Goal: Use online tool/utility: Utilize a website feature to perform a specific function

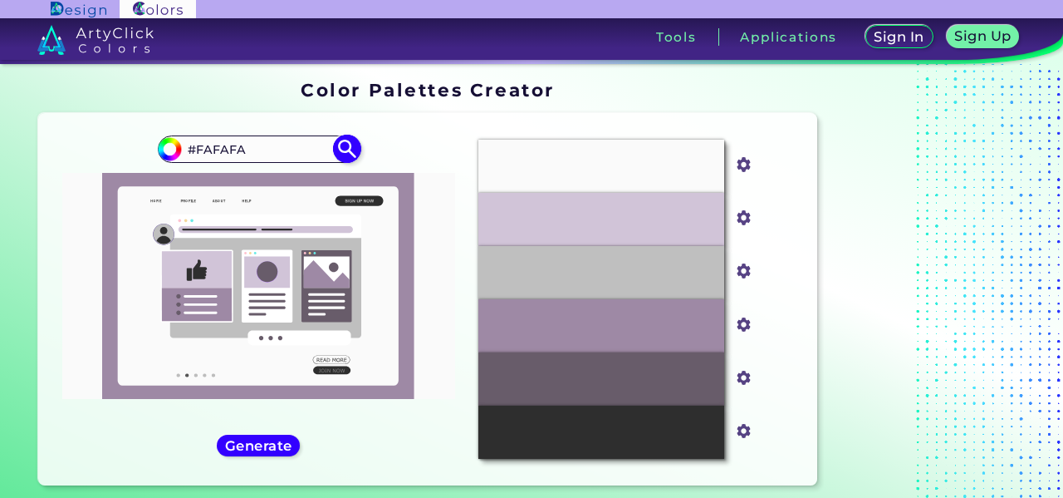
click at [176, 142] on input "#fafafa" at bounding box center [167, 146] width 21 height 21
type input "#aaa692"
type input "#AAA692"
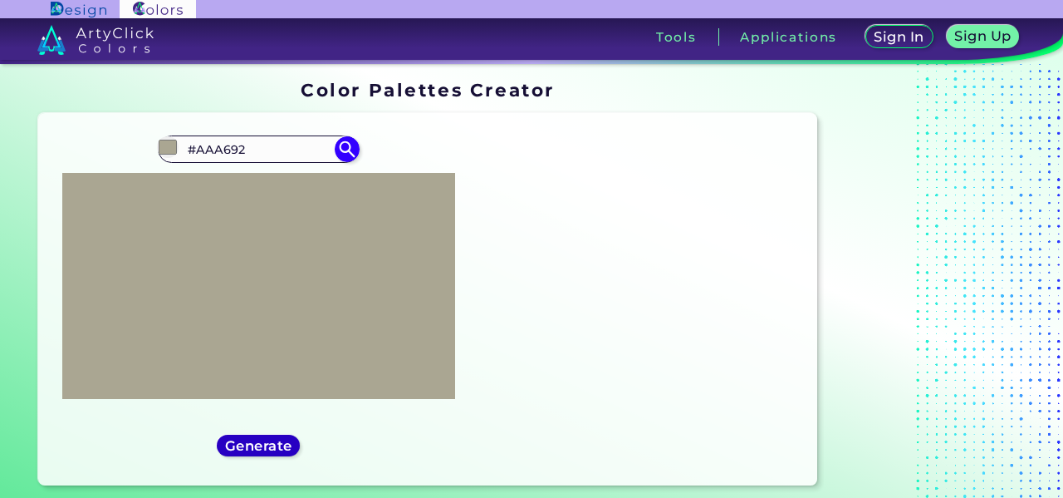
click at [261, 449] on h5 "Generate" at bounding box center [259, 445] width 64 height 13
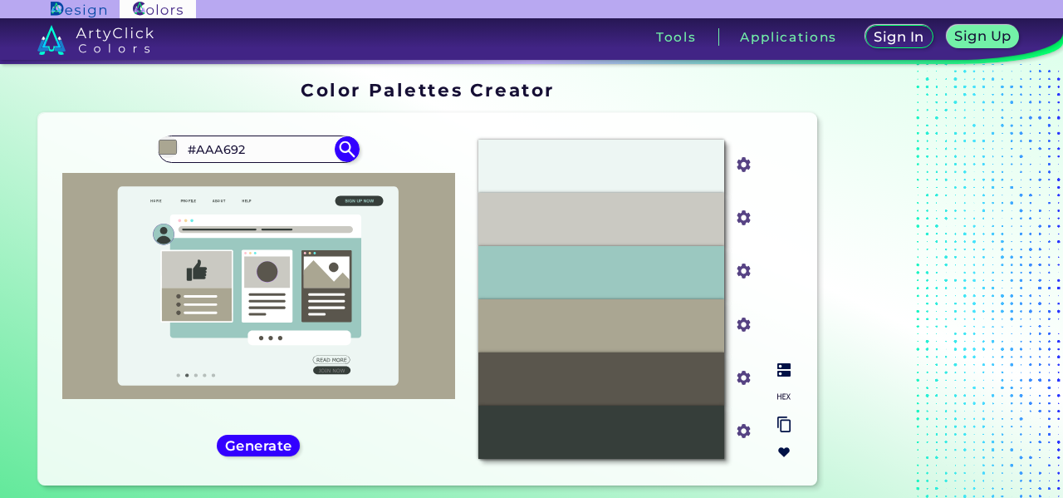
click at [638, 234] on div "#CAC9C2" at bounding box center [600, 219] width 245 height 53
click at [748, 218] on input "#cac9c2" at bounding box center [740, 216] width 21 height 21
click at [591, 218] on p "#CAC9C2" at bounding box center [601, 219] width 54 height 18
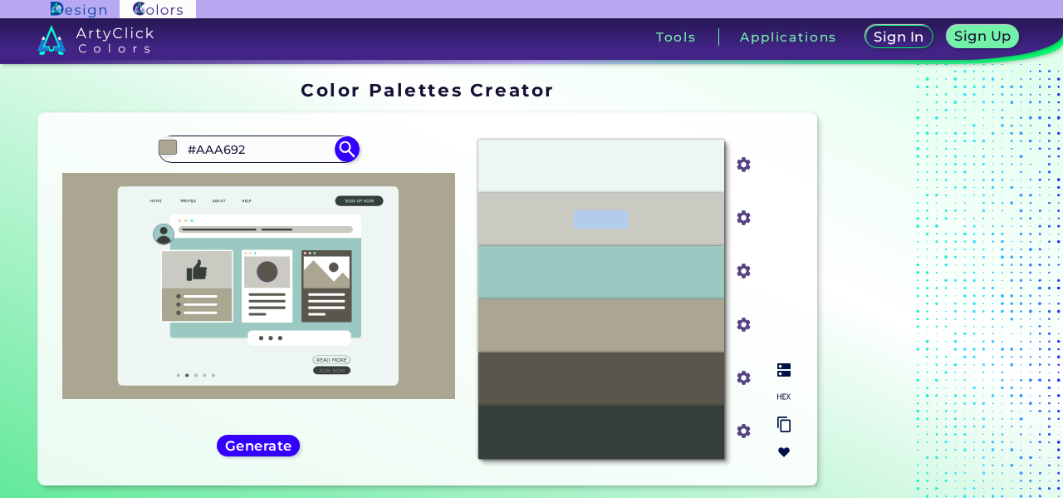
click at [591, 218] on p "#CAC9C2" at bounding box center [601, 219] width 54 height 18
click at [781, 395] on img at bounding box center [784, 396] width 13 height 13
copy p "#CAC9C2"
click at [468, 204] on div "#EDF6F3 #edf6f3 #CAC9C2 #cac9c2 #9BC8C0 #9bc8c0 #AAA692 #aaa692 #5A564D #5a564d…" at bounding box center [634, 299] width 338 height 346
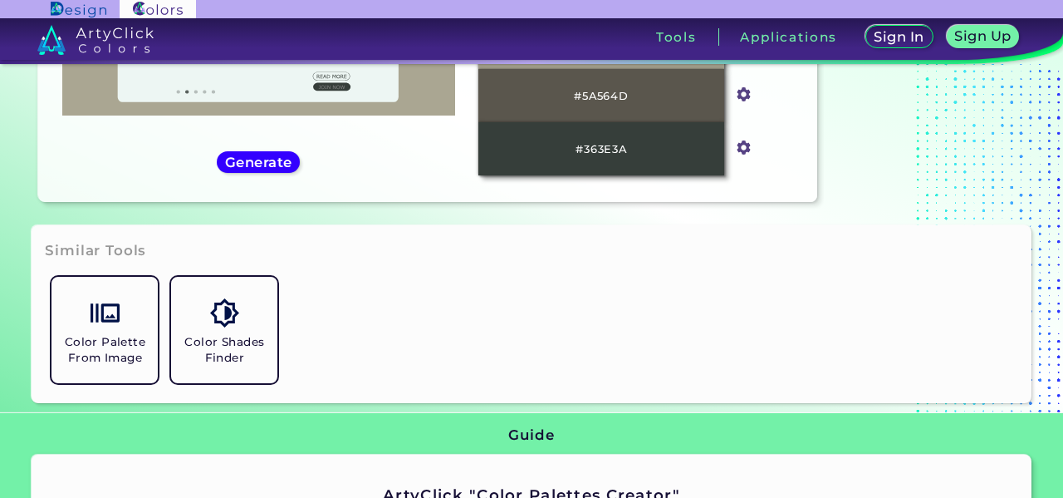
scroll to position [282, 0]
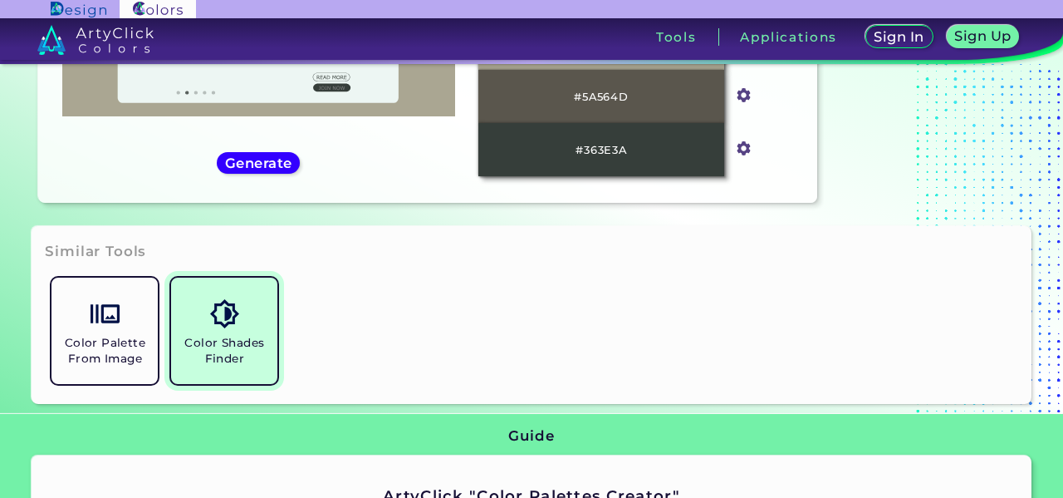
click at [265, 320] on link "Color Shades Finder" at bounding box center [224, 331] width 120 height 120
